Goal: Task Accomplishment & Management: Manage account settings

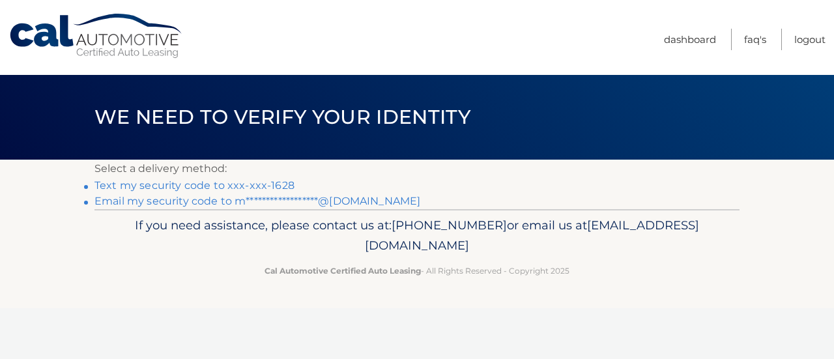
click at [259, 183] on link "Text my security code to xxx-xxx-1628" at bounding box center [195, 185] width 200 height 12
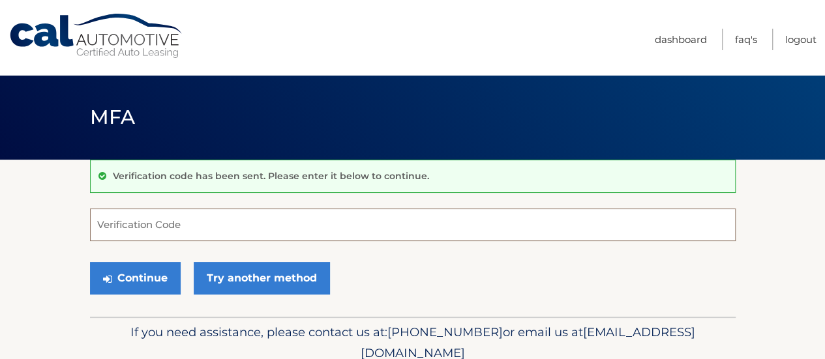
click at [235, 229] on input "Verification Code" at bounding box center [412, 225] width 645 height 33
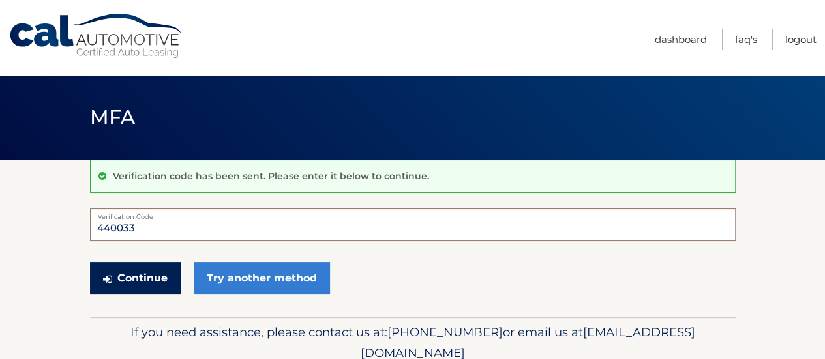
type input "440033"
click at [146, 286] on button "Continue" at bounding box center [135, 278] width 91 height 33
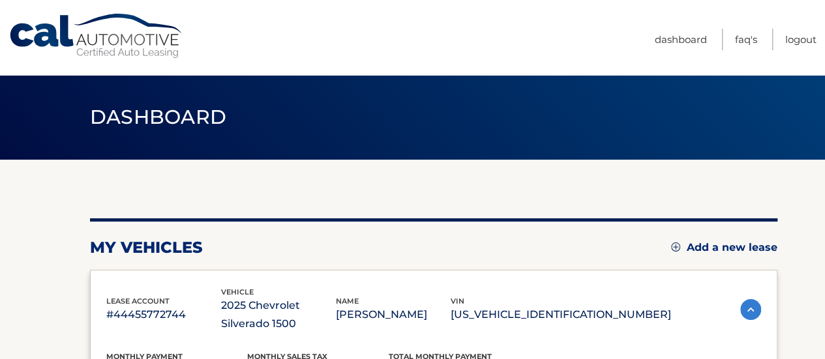
click at [147, 277] on div "lease account #44455772744 vehicle 2025 Chevrolet Silverado 1500 name [PERSON_N…" at bounding box center [433, 331] width 687 height 122
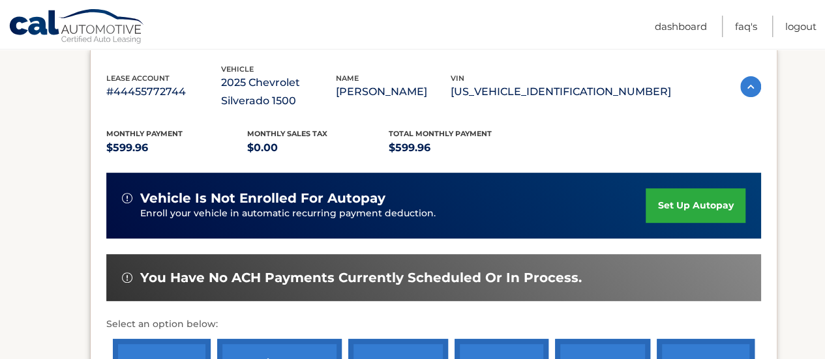
scroll to position [196, 0]
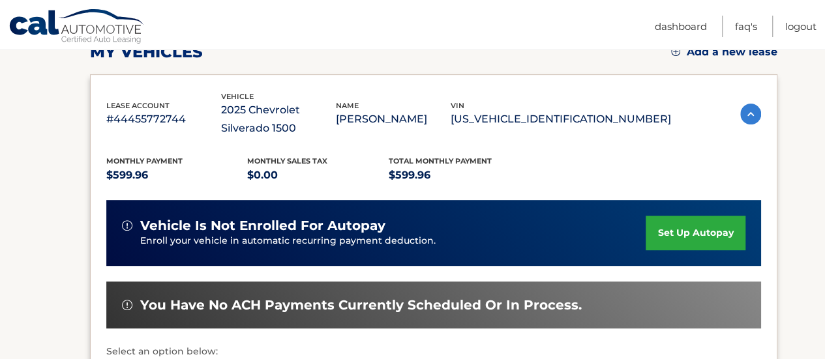
click at [752, 120] on img at bounding box center [750, 114] width 21 height 21
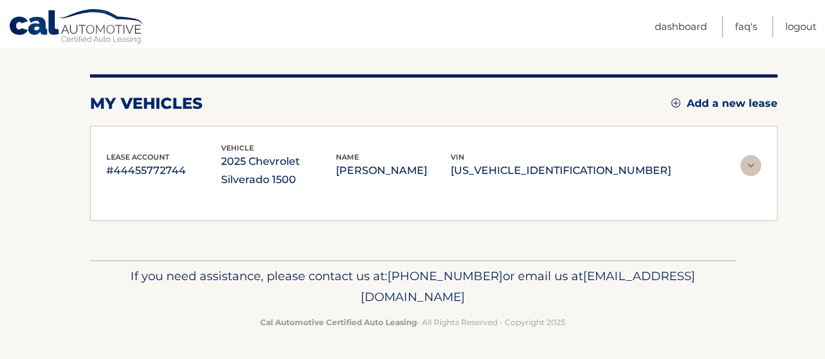
scroll to position [127, 0]
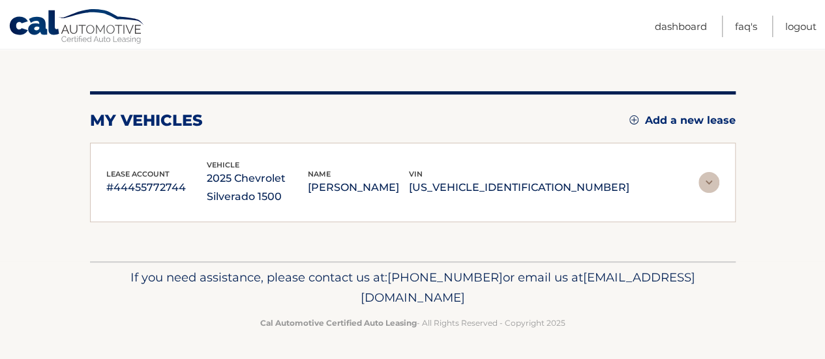
click at [711, 181] on img at bounding box center [708, 182] width 21 height 21
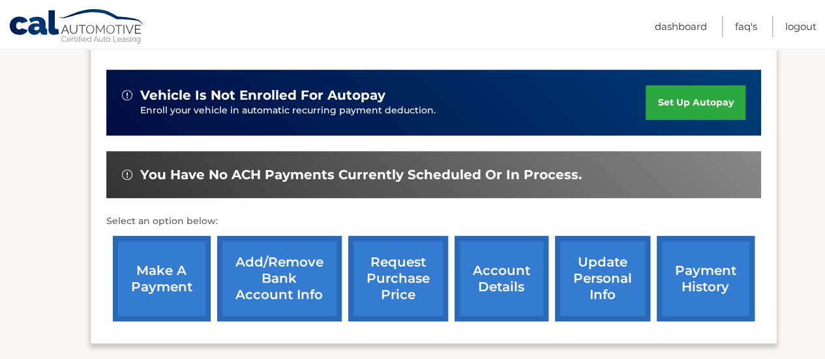
scroll to position [391, 0]
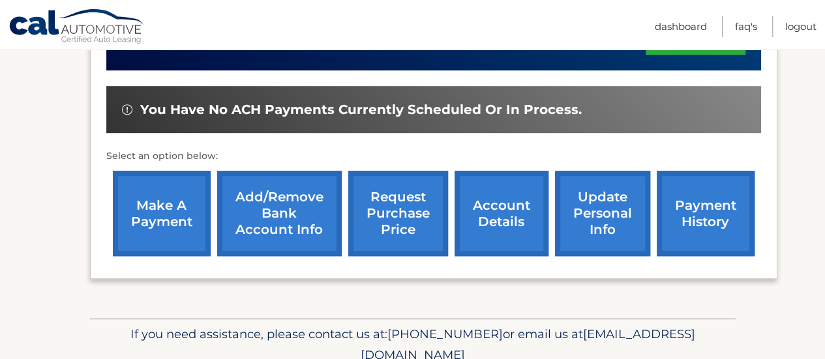
click at [489, 189] on link "account details" at bounding box center [501, 213] width 94 height 85
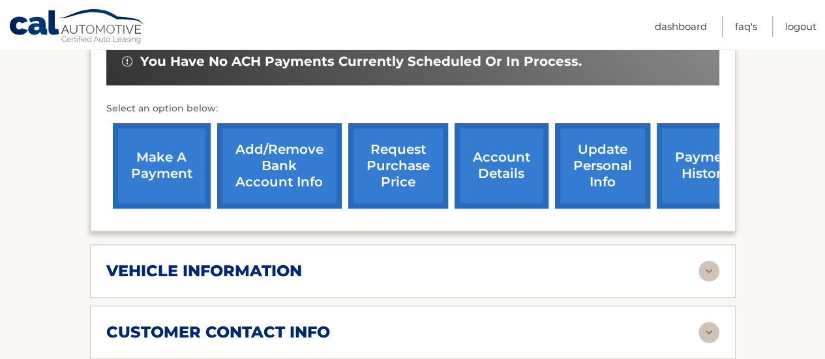
scroll to position [587, 0]
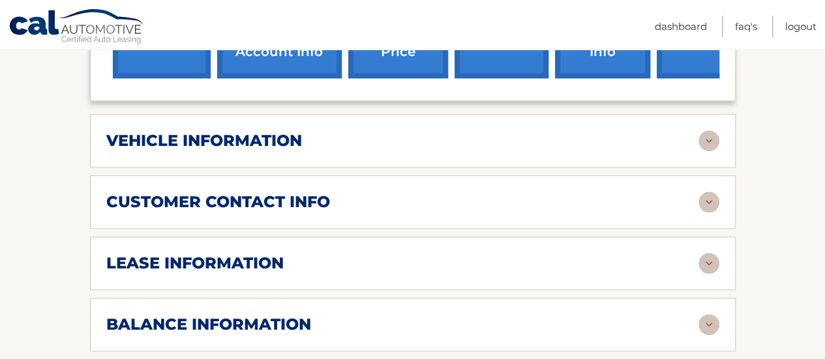
click at [705, 145] on img at bounding box center [708, 140] width 21 height 21
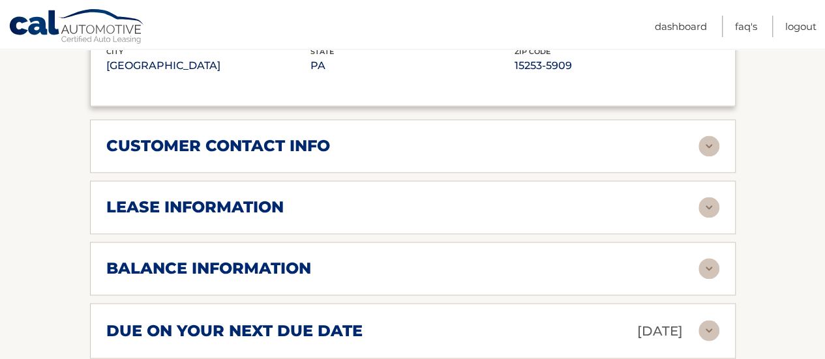
scroll to position [978, 0]
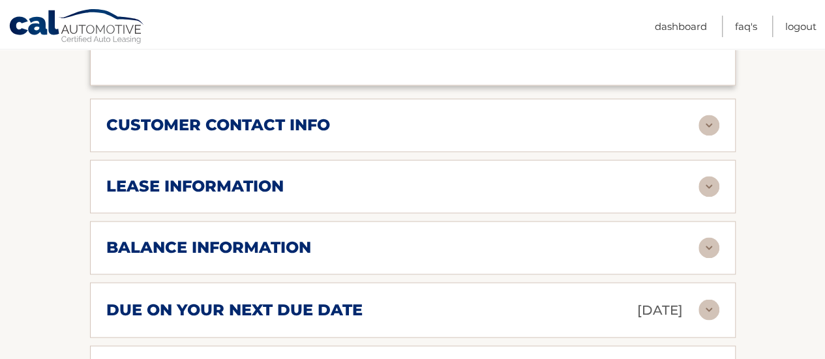
click at [698, 181] on div "lease information" at bounding box center [402, 187] width 592 height 20
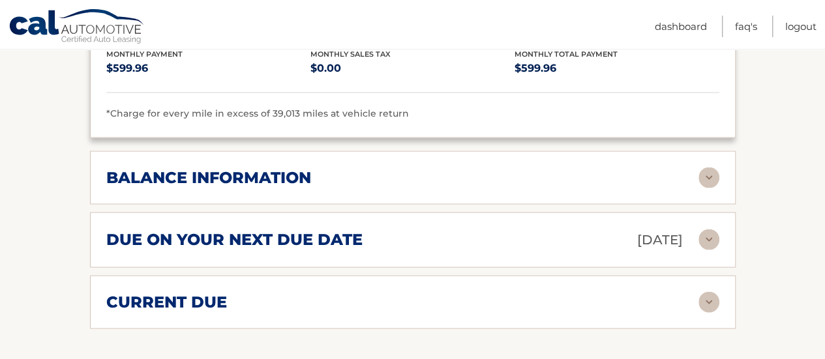
scroll to position [1304, 0]
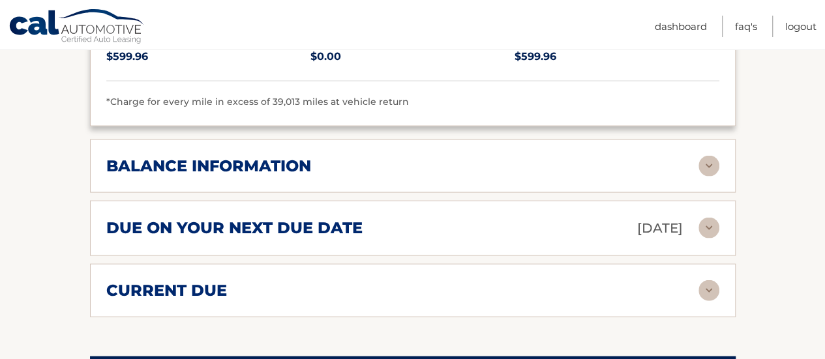
click at [709, 146] on div "balance information Payments Received 12 Payments Remaining 27 Next Payment wil…" at bounding box center [412, 166] width 645 height 53
click at [707, 156] on img at bounding box center [708, 166] width 21 height 21
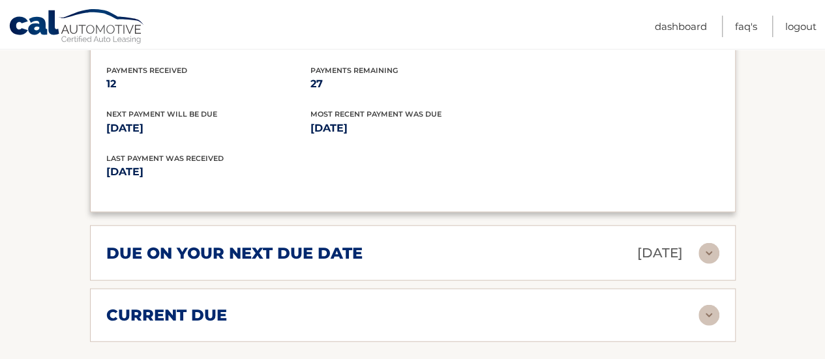
scroll to position [1499, 0]
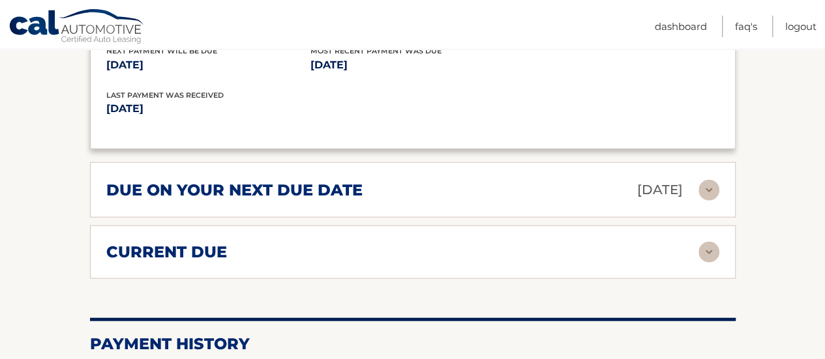
click at [709, 183] on img at bounding box center [708, 190] width 21 height 21
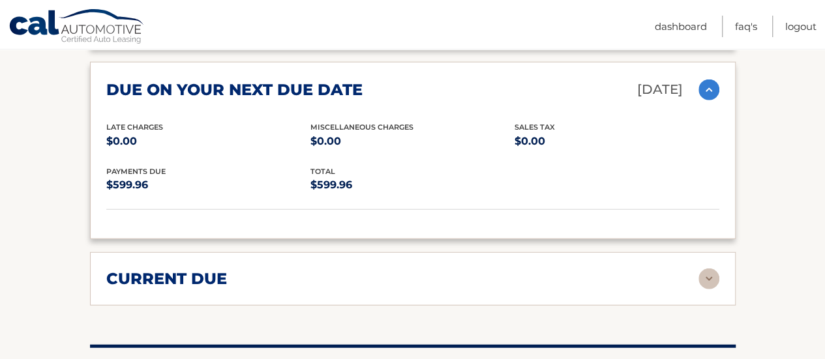
scroll to position [1630, 0]
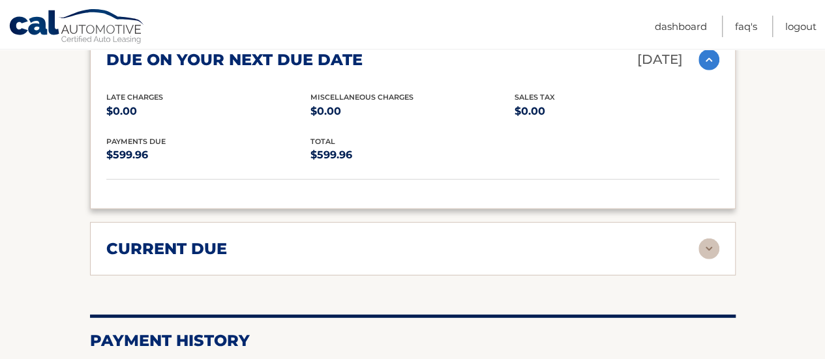
click at [705, 239] on img at bounding box center [708, 249] width 21 height 21
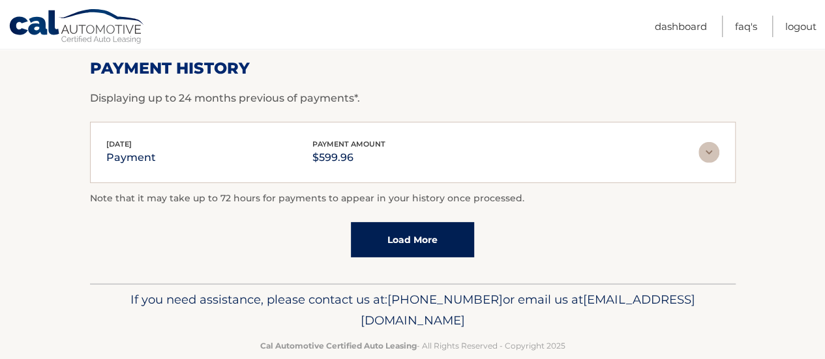
scroll to position [2011, 0]
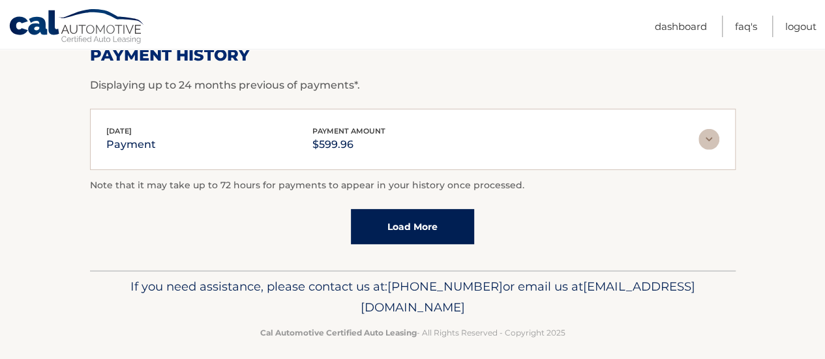
drag, startPoint x: 527, startPoint y: 295, endPoint x: 297, endPoint y: 301, distance: 229.5
click at [360, 301] on span "[EMAIL_ADDRESS][DOMAIN_NAME]" at bounding box center [527, 297] width 334 height 36
copy span "[EMAIL_ADDRESS][DOMAIN_NAME]"
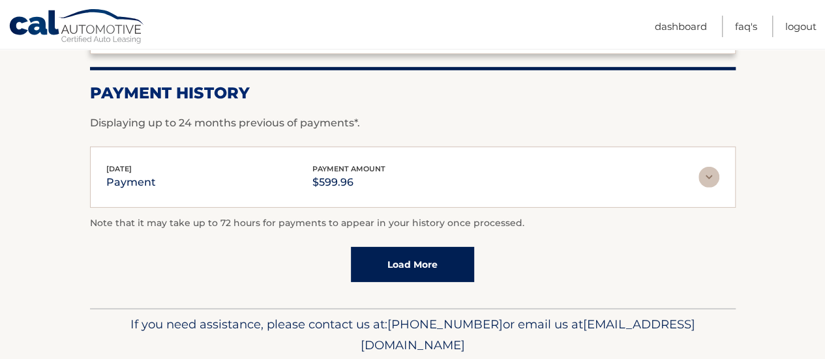
scroll to position [1946, 0]
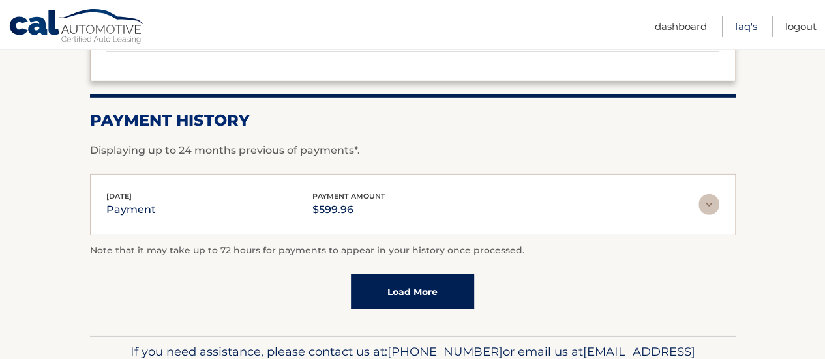
click at [754, 33] on link "FAQ's" at bounding box center [746, 27] width 22 height 22
